Goal: Information Seeking & Learning: Understand process/instructions

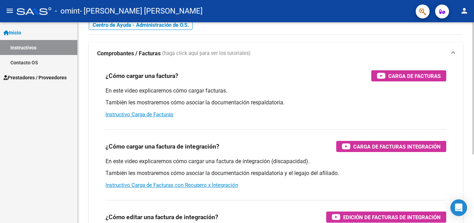
click at [474, 96] on div at bounding box center [474, 109] width 2 height 132
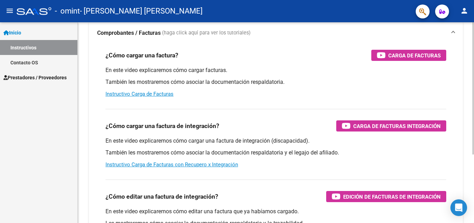
click at [474, 110] on div at bounding box center [474, 122] width 2 height 132
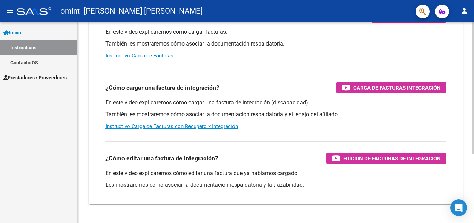
scroll to position [104, 0]
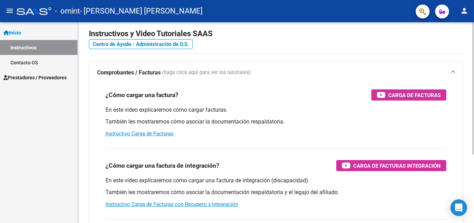
click at [473, 88] on div at bounding box center [474, 96] width 2 height 132
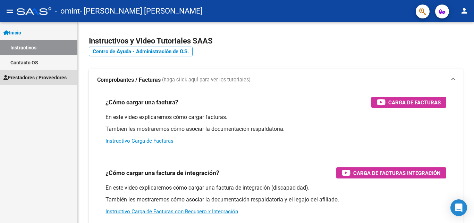
click at [32, 77] on span "Prestadores / Proveedores" at bounding box center [34, 78] width 63 height 8
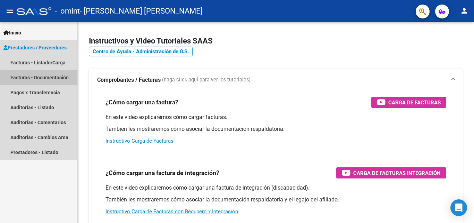
click at [57, 80] on link "Facturas - Documentación" at bounding box center [38, 77] width 77 height 15
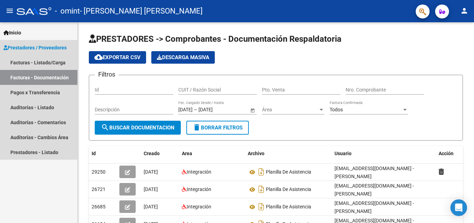
click at [27, 48] on span "Prestadores / Proveedores" at bounding box center [34, 48] width 63 height 8
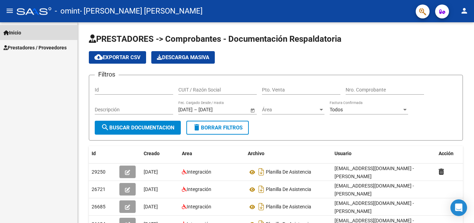
click at [15, 31] on span "Inicio" at bounding box center [12, 33] width 18 height 8
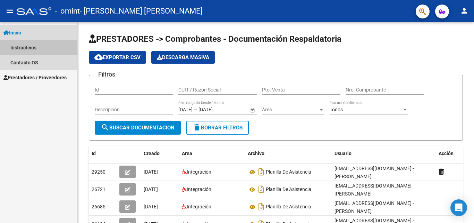
click at [16, 48] on link "Instructivos" at bounding box center [38, 47] width 77 height 15
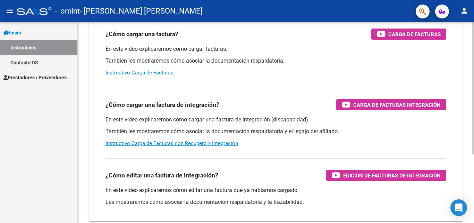
click at [474, 129] on div at bounding box center [474, 136] width 2 height 132
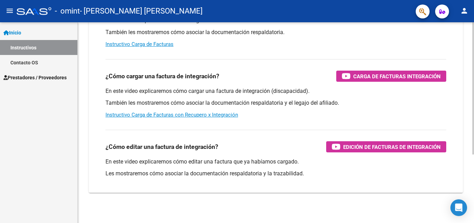
scroll to position [104, 0]
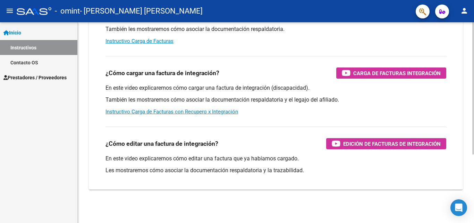
click at [474, 169] on div at bounding box center [474, 157] width 2 height 132
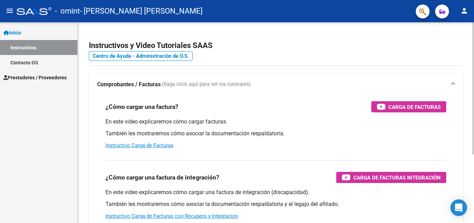
click at [474, 19] on div "menu - omint - [PERSON_NAME] [PERSON_NAME] person Inicio Instructivos Contacto …" at bounding box center [237, 111] width 474 height 223
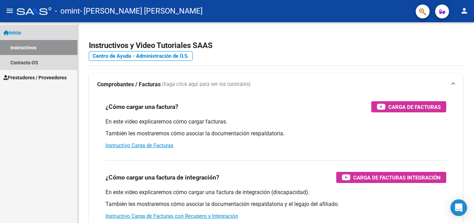
click at [15, 30] on span "Inicio" at bounding box center [12, 33] width 18 height 8
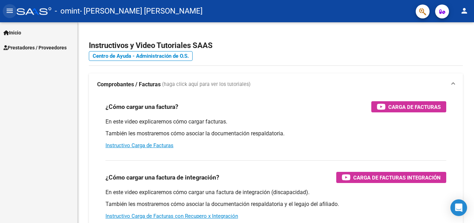
click at [10, 15] on mat-icon "menu" at bounding box center [10, 11] width 8 height 8
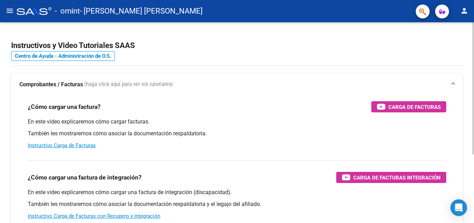
click at [469, 27] on div "Instructivos y Video Tutoriales SAAS Centro de Ayuda - Administración de O.S. C…" at bounding box center [238, 174] width 476 height 305
